Goal: Information Seeking & Learning: Check status

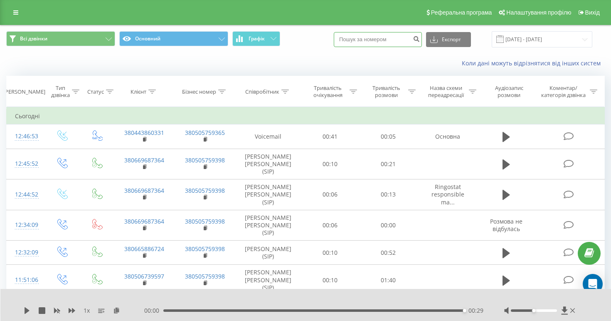
click at [374, 40] on input at bounding box center [378, 39] width 88 height 15
paste input "380965884011"
type input "380965884011"
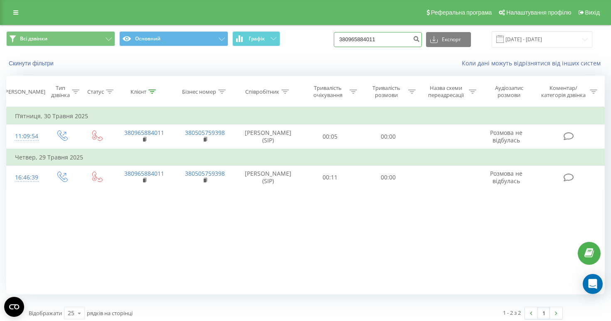
click at [412, 41] on input "380965884011" at bounding box center [378, 39] width 88 height 15
